Goal: Task Accomplishment & Management: Manage account settings

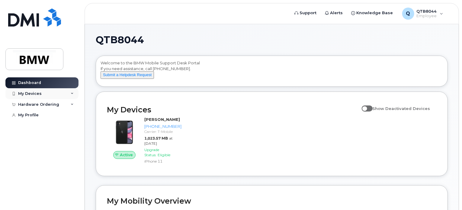
click at [48, 95] on div "My Devices" at bounding box center [41, 93] width 73 height 11
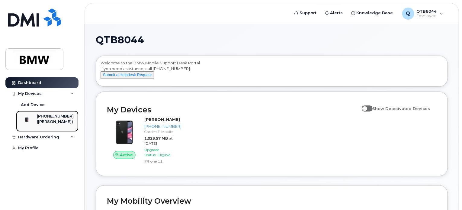
click at [56, 118] on div "[PHONE_NUMBER]" at bounding box center [55, 116] width 37 height 5
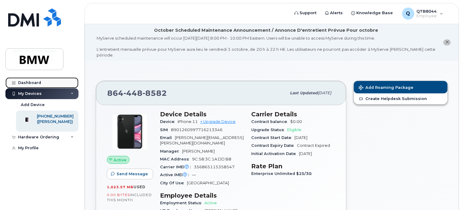
click at [30, 83] on div "Dashboard" at bounding box center [29, 82] width 23 height 5
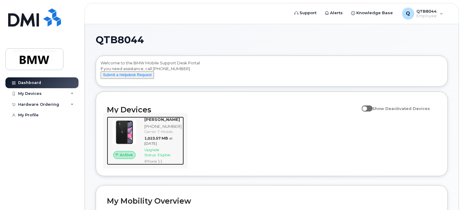
click at [155, 154] on span "Upgrade Status:" at bounding box center [151, 152] width 15 height 10
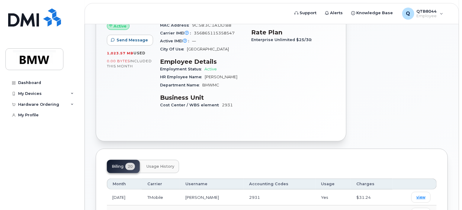
scroll to position [60, 0]
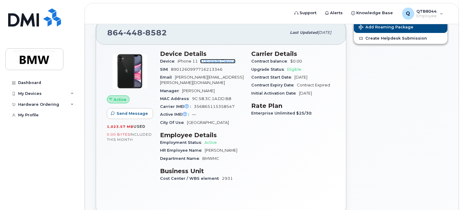
click at [221, 59] on link "+ Upgrade Device" at bounding box center [217, 61] width 35 height 5
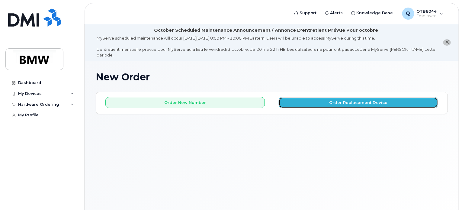
click at [396, 97] on button "Order Replacement Device" at bounding box center [358, 102] width 159 height 11
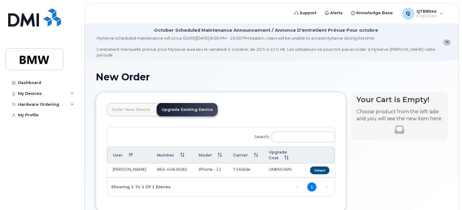
scroll to position [30, 0]
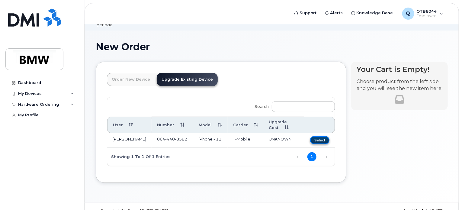
click at [322, 136] on button "Select" at bounding box center [319, 140] width 19 height 8
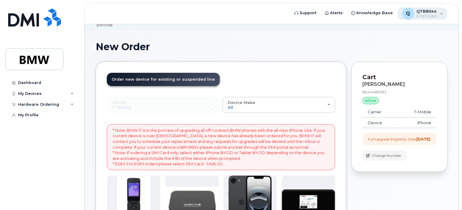
click at [445, 14] on div "Q QTB8044 Employee" at bounding box center [423, 14] width 50 height 12
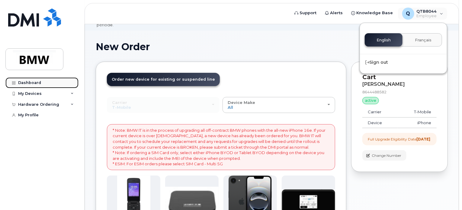
click at [29, 83] on div "Dashboard" at bounding box center [29, 82] width 23 height 5
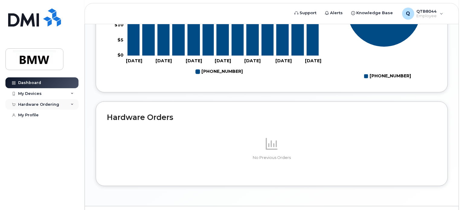
scroll to position [308, 0]
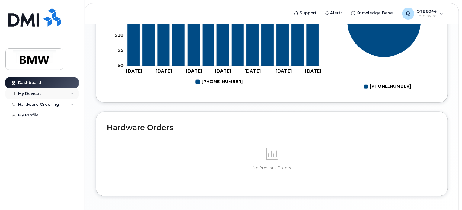
click at [47, 92] on div "My Devices" at bounding box center [41, 93] width 73 height 11
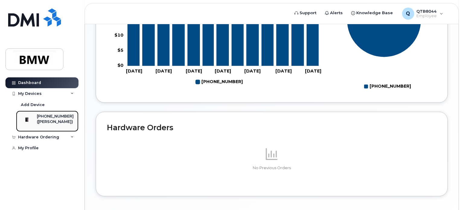
click at [51, 118] on div "[PHONE_NUMBER]" at bounding box center [55, 116] width 37 height 5
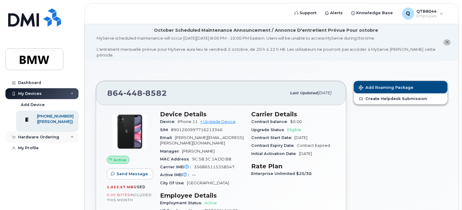
click at [40, 140] on div "Hardware Ordering" at bounding box center [38, 137] width 41 height 5
click at [23, 162] on div "My Profile" at bounding box center [28, 159] width 21 height 5
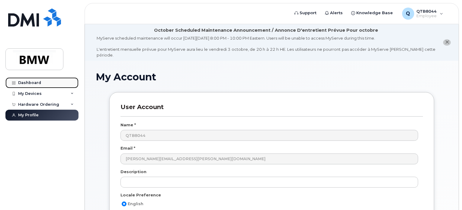
click at [23, 84] on div "Dashboard" at bounding box center [29, 82] width 23 height 5
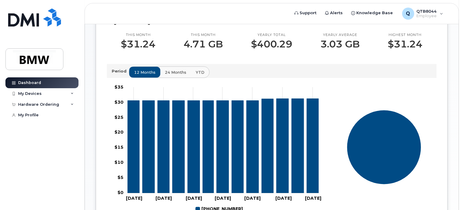
scroll to position [181, 0]
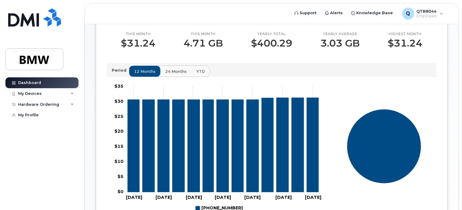
click at [172, 74] on span "24 months" at bounding box center [175, 72] width 21 height 6
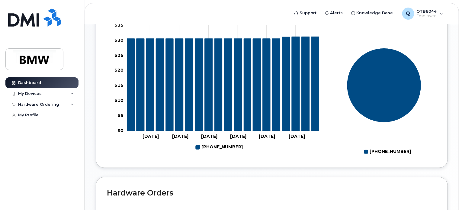
scroll to position [211, 0]
